Goal: Entertainment & Leisure: Consume media (video, audio)

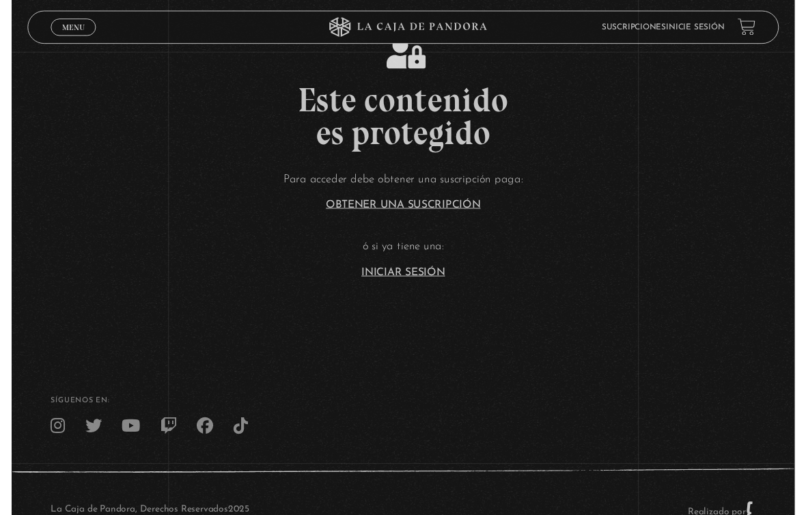
scroll to position [79, 0]
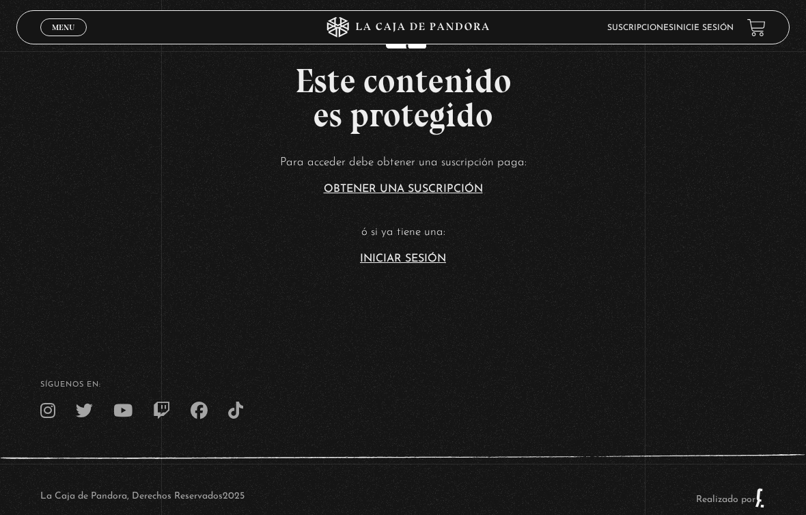
click at [380, 254] on link "Iniciar Sesión" at bounding box center [403, 259] width 86 height 11
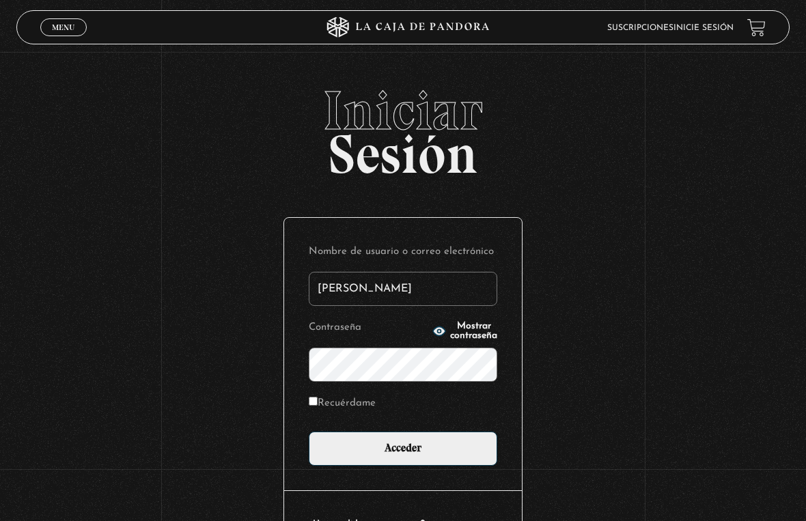
type input "[PERSON_NAME]"
click at [403, 449] on input "Acceder" at bounding box center [403, 449] width 189 height 34
click at [136, 106] on span "Iniciar" at bounding box center [403, 110] width 774 height 55
click at [403, 449] on input "Acceder" at bounding box center [403, 449] width 189 height 34
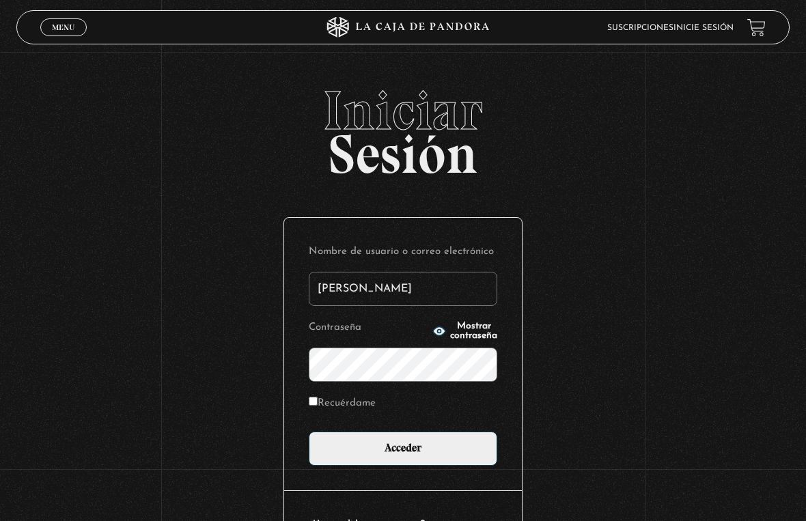
click at [403, 449] on input "Acceder" at bounding box center [403, 449] width 189 height 34
click at [376, 465] on input "Acceder" at bounding box center [403, 449] width 189 height 34
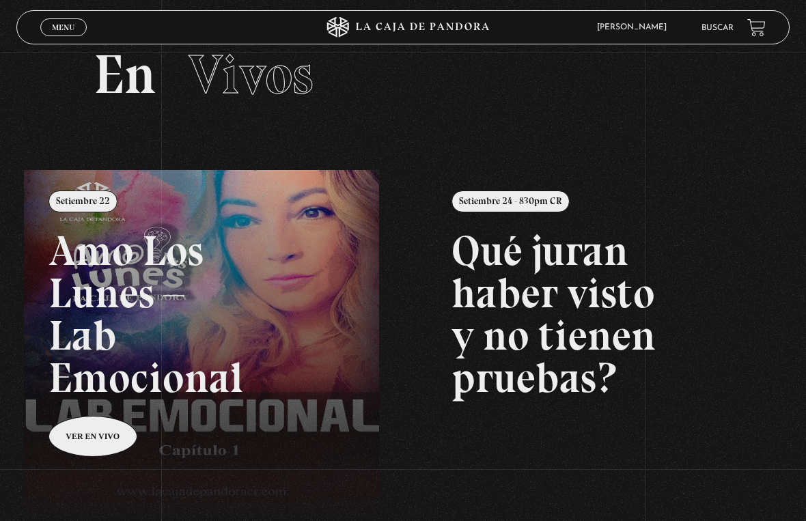
scroll to position [36, 0]
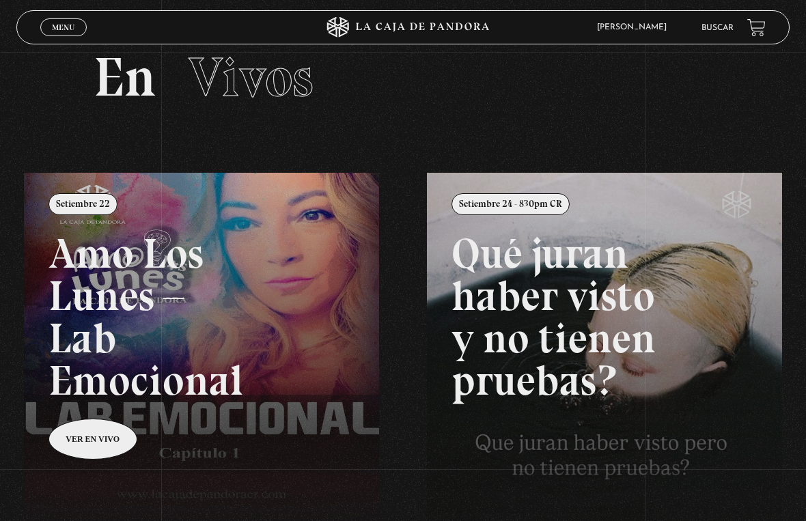
click at [60, 14] on div "Menu Cerrar" at bounding box center [161, 27] width 242 height 33
click at [64, 31] on span "Menu" at bounding box center [63, 27] width 23 height 8
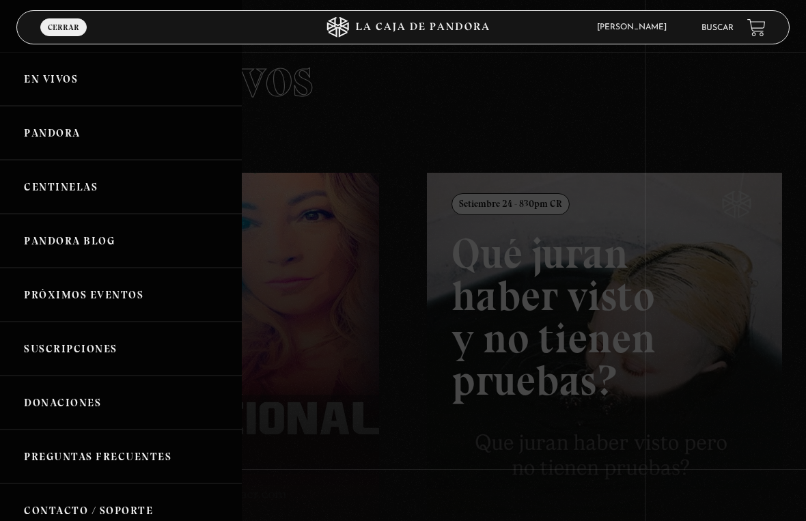
click at [52, 145] on link "Pandora" at bounding box center [121, 133] width 242 height 54
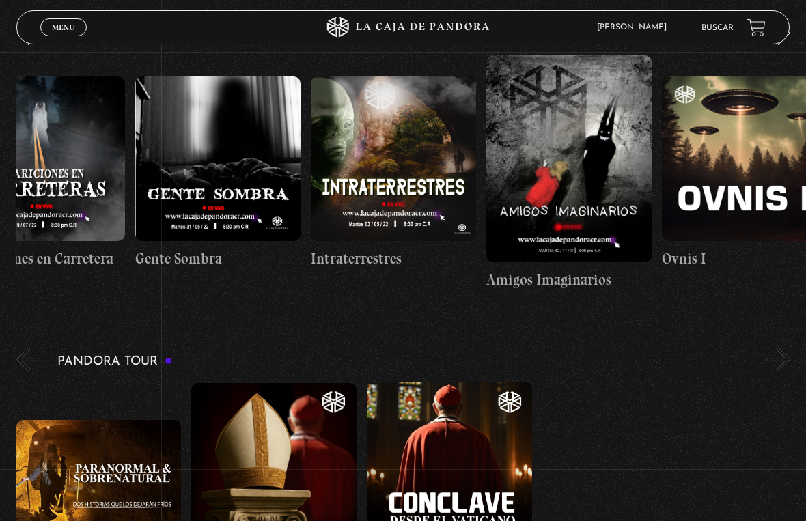
scroll to position [625, 0]
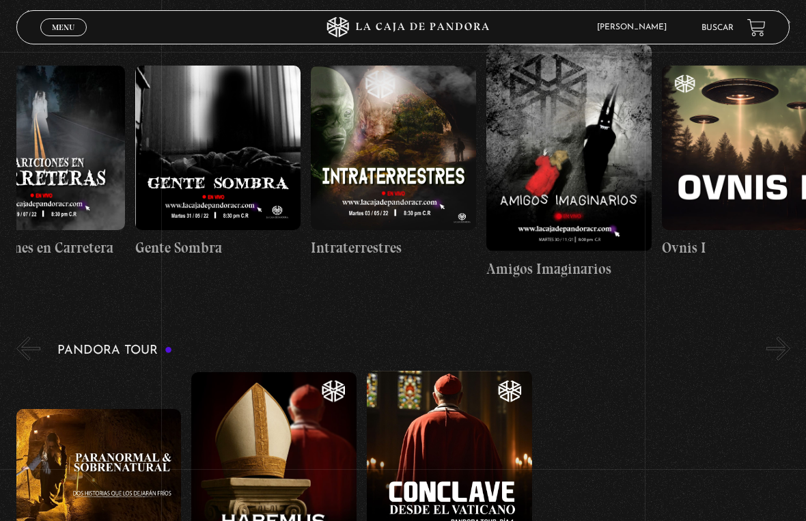
click at [232, 181] on figure at bounding box center [217, 148] width 165 height 165
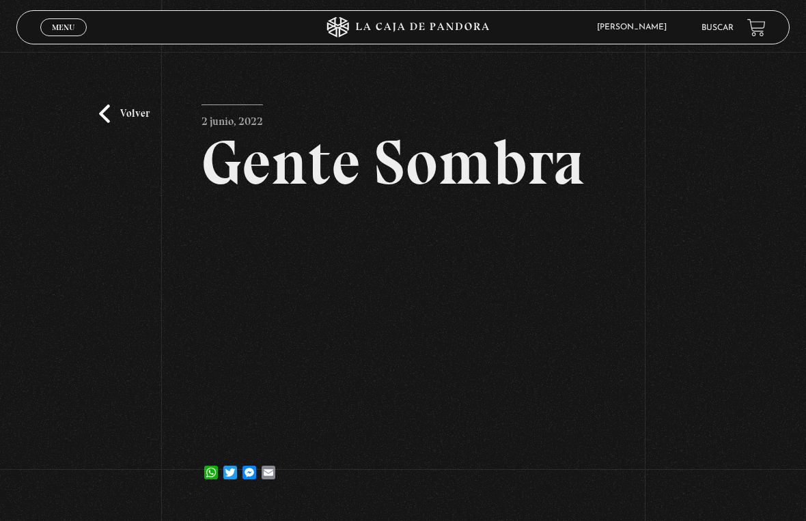
click at [117, 112] on link "Volver" at bounding box center [124, 114] width 51 height 18
click at [104, 119] on link "Volver" at bounding box center [124, 114] width 51 height 18
click at [141, 122] on link "Volver" at bounding box center [124, 114] width 51 height 18
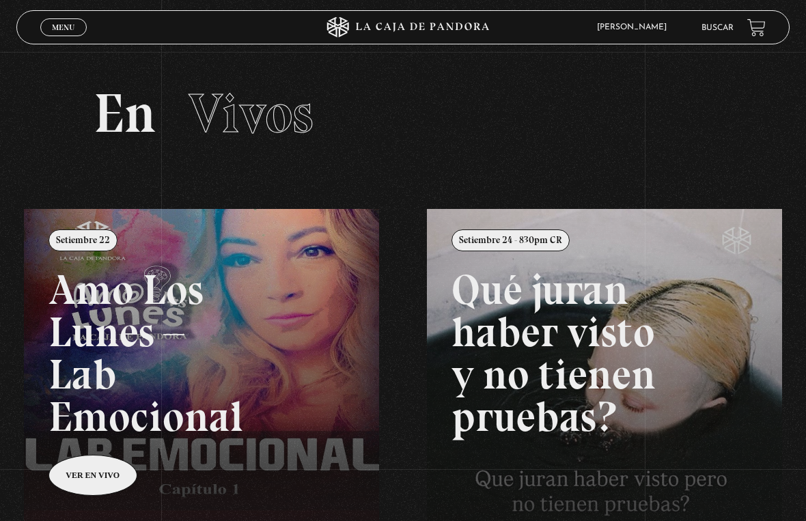
click at [77, 19] on link "Menu Cerrar" at bounding box center [63, 27] width 46 height 18
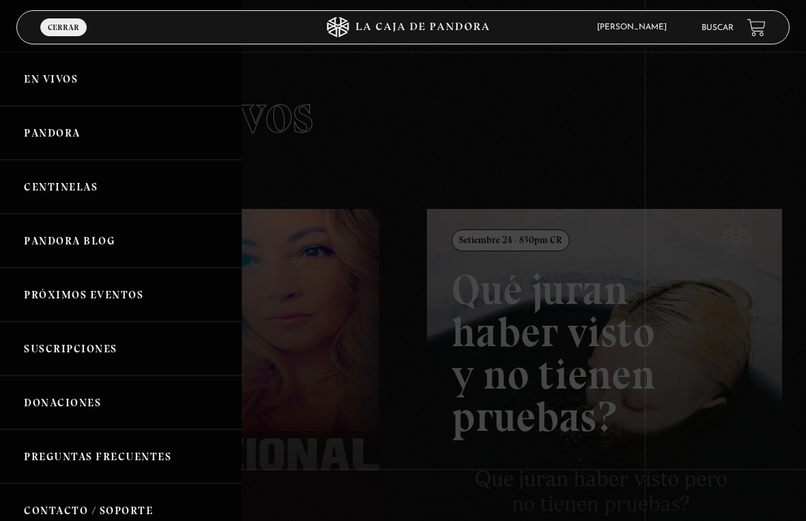
click at [45, 131] on link "Pandora" at bounding box center [121, 133] width 242 height 54
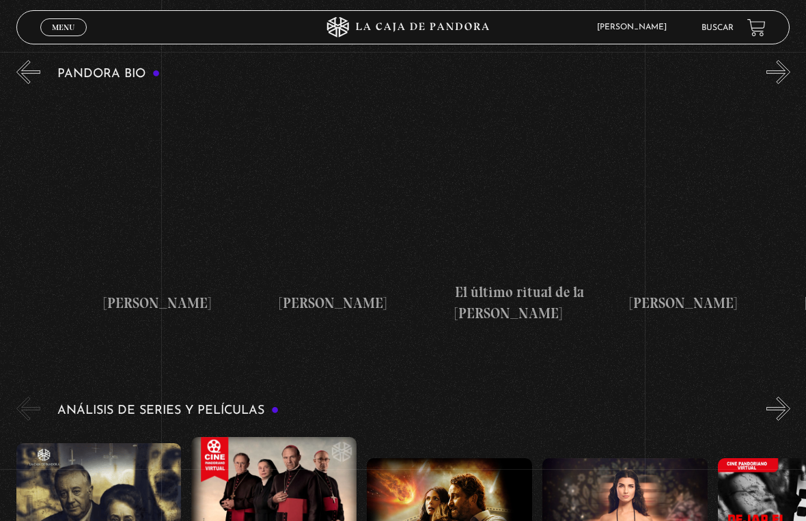
scroll to position [0, 1319]
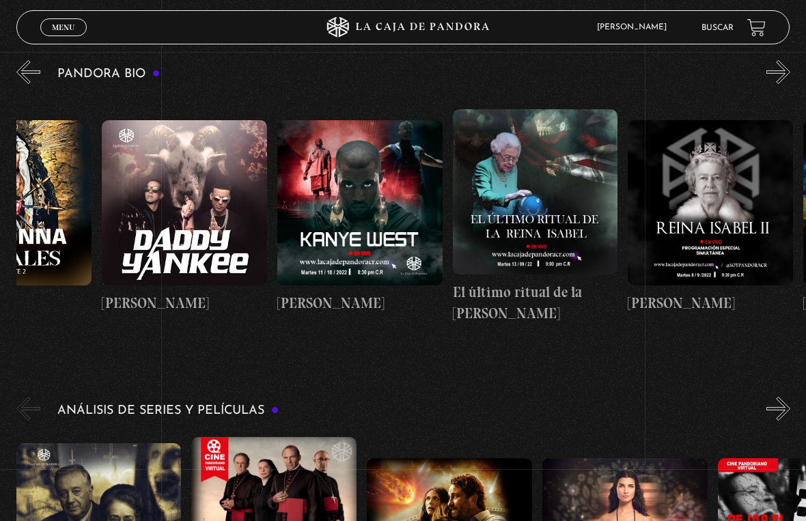
click at [176, 254] on figure at bounding box center [184, 202] width 165 height 165
